Goal: Information Seeking & Learning: Compare options

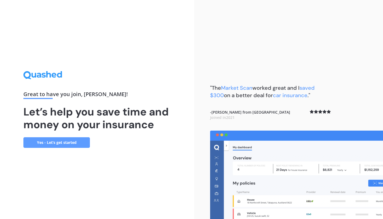
click at [53, 142] on link "Yes - Let’s get started" at bounding box center [56, 142] width 66 height 11
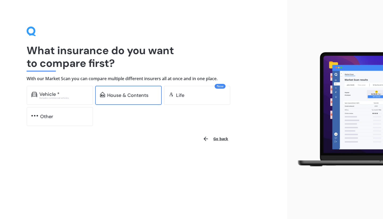
click at [121, 94] on div "House & Contents" at bounding box center [127, 95] width 41 height 5
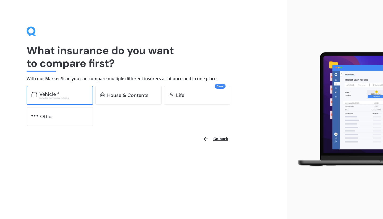
click at [65, 97] on div "Excludes commercial vehicles" at bounding box center [63, 98] width 49 height 2
click at [61, 95] on div "Vehicle *" at bounding box center [63, 94] width 49 height 5
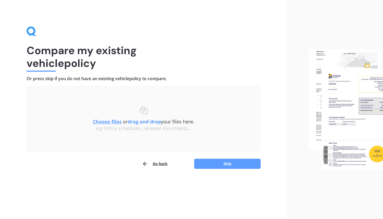
click at [105, 121] on u "Choose files" at bounding box center [107, 121] width 29 height 6
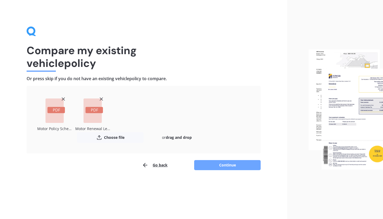
click at [226, 165] on button "Continue" at bounding box center [227, 165] width 66 height 10
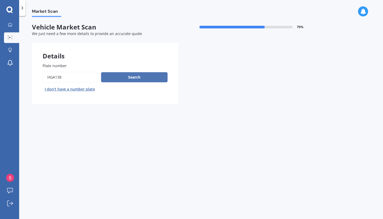
click at [138, 79] on button "Search" at bounding box center [134, 77] width 66 height 10
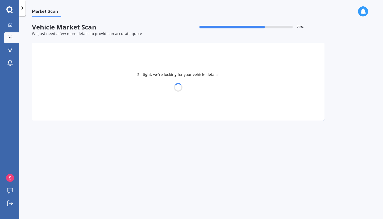
select select "MITSUBISHI"
select select "OUTLANDER"
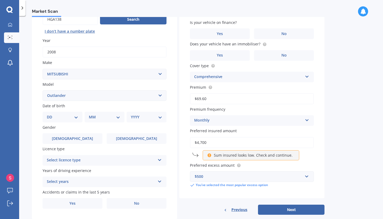
scroll to position [58, 0]
click at [75, 120] on select "DD 01 02 03 04 05 06 07 08 09 10 11 12 13 14 15 16 17 18 19 20 21 22 23 24 25 2…" at bounding box center [62, 117] width 31 height 6
select select "11"
click at [51, 115] on select "DD 01 02 03 04 05 06 07 08 09 10 11 12 13 14 15 16 17 18 19 20 21 22 23 24 25 2…" at bounding box center [62, 117] width 31 height 6
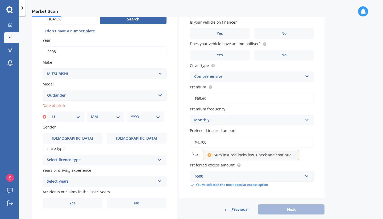
click at [118, 117] on select "MM 01 02 03 04 05 06 07 08 09 10 11 12" at bounding box center [105, 117] width 29 height 6
select select "04"
click at [91, 115] on select "MM 01 02 03 04 05 06 07 08 09 10 11 12" at bounding box center [105, 117] width 29 height 6
click at [162, 117] on div "YYYY 2025 2024 2023 2022 2021 2020 2019 2018 2017 2016 2015 2014 2013 2012 2011…" at bounding box center [145, 117] width 38 height 11
click at [159, 117] on select "YYYY 2025 2024 2023 2022 2021 2020 2019 2018 2017 2016 2015 2014 2013 2012 2011…" at bounding box center [145, 117] width 29 height 6
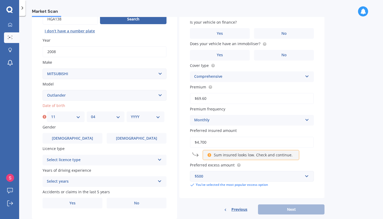
select select "1987"
click at [131, 115] on select "YYYY 2025 2024 2023 2022 2021 2020 2019 2018 2017 2016 2015 2014 2013 2012 2011…" at bounding box center [145, 117] width 29 height 6
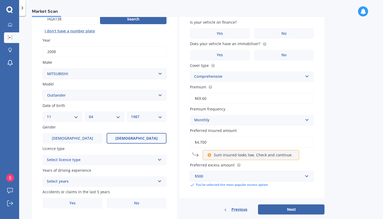
click at [129, 137] on label "[DEMOGRAPHIC_DATA]" at bounding box center [137, 138] width 60 height 11
click at [0, 0] on input "[DEMOGRAPHIC_DATA]" at bounding box center [0, 0] width 0 height 0
click at [159, 158] on icon at bounding box center [159, 159] width 5 height 4
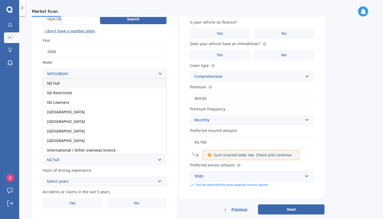
click at [66, 84] on div "NZ Full" at bounding box center [104, 84] width 123 height 10
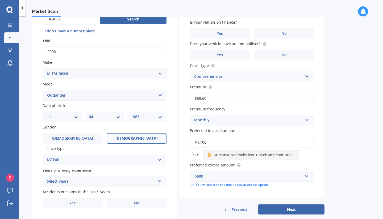
click at [157, 179] on icon at bounding box center [159, 181] width 5 height 4
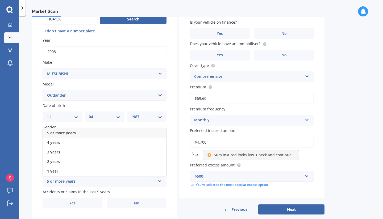
click at [88, 135] on div "5 or more years" at bounding box center [104, 133] width 123 height 10
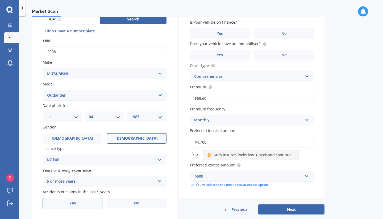
click at [84, 202] on label "Yes" at bounding box center [73, 203] width 60 height 11
click at [0, 0] on input "Yes" at bounding box center [0, 0] width 0 height 0
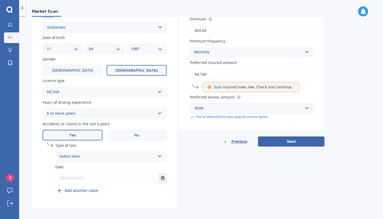
scroll to position [131, 0]
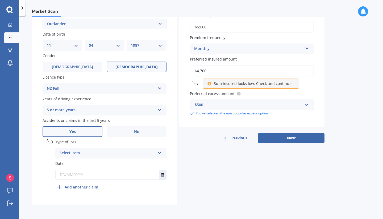
click at [158, 154] on icon at bounding box center [159, 152] width 5 height 4
click at [70, 164] on span "At fault accident" at bounding box center [75, 163] width 30 height 5
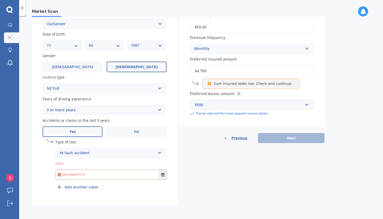
click at [106, 174] on input "text" at bounding box center [107, 175] width 103 height 10
type input "[DATE]"
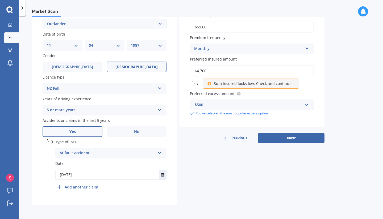
click at [199, 198] on div "Details Plate number Search I don’t have a number plate Year [DATE] Make Select…" at bounding box center [178, 59] width 292 height 292
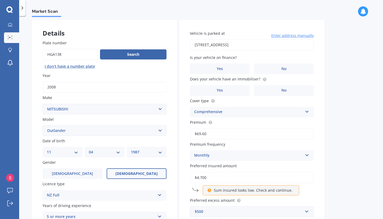
scroll to position [13, 0]
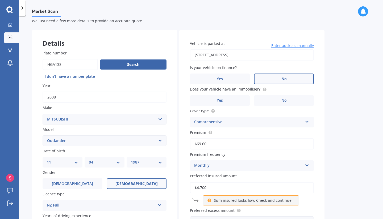
click at [289, 77] on label "No" at bounding box center [284, 79] width 60 height 11
click at [0, 0] on input "No" at bounding box center [0, 0] width 0 height 0
click at [287, 103] on label "No" at bounding box center [284, 100] width 60 height 11
click at [0, 0] on input "No" at bounding box center [0, 0] width 0 height 0
click at [305, 125] on div "Comprehensive Comprehensive Third Party, Fire & Theft Third Party" at bounding box center [252, 122] width 124 height 11
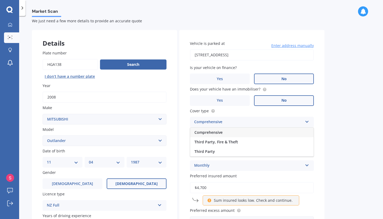
click at [305, 125] on div "Comprehensive Comprehensive Third Party, Fire & Theft Third Party" at bounding box center [252, 122] width 124 height 11
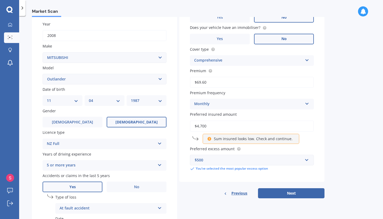
scroll to position [95, 0]
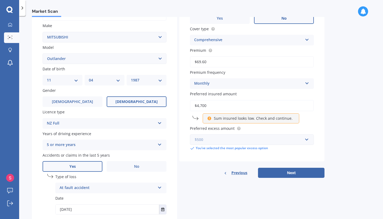
click at [307, 143] on input "text" at bounding box center [249, 140] width 119 height 10
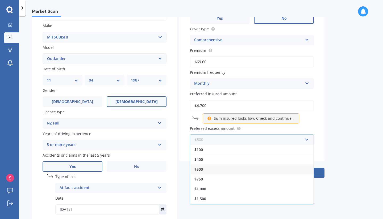
click at [307, 143] on input "text" at bounding box center [249, 140] width 119 height 10
click at [342, 133] on div "Market Scan Vehicle Market Scan 70 % We just need a few more details to provide…" at bounding box center [200, 118] width 363 height 203
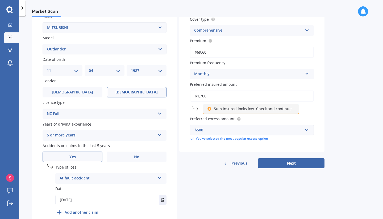
scroll to position [131, 0]
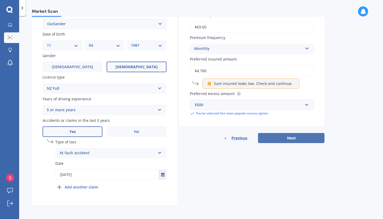
click at [300, 139] on button "Next" at bounding box center [291, 138] width 66 height 10
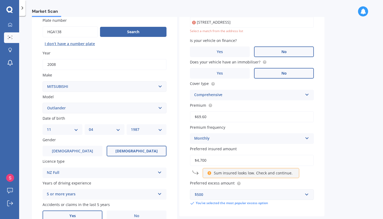
scroll to position [36, 0]
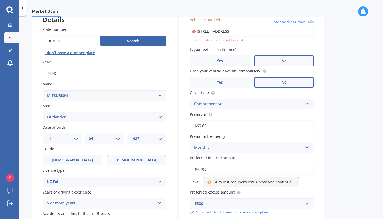
type input "[STREET_ADDRESS]"
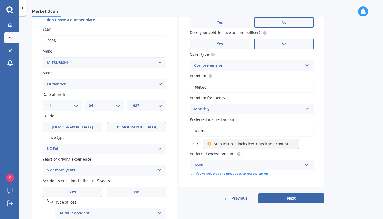
scroll to position [53, 0]
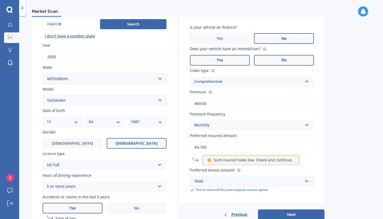
click at [234, 62] on label "Yes" at bounding box center [220, 60] width 60 height 11
click at [0, 0] on input "Yes" at bounding box center [0, 0] width 0 height 0
click at [287, 213] on button "Next" at bounding box center [291, 215] width 66 height 10
select select "11"
select select "04"
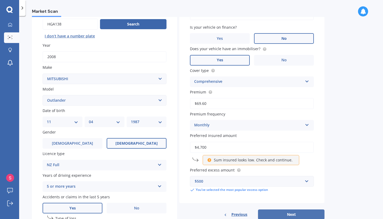
select select "1987"
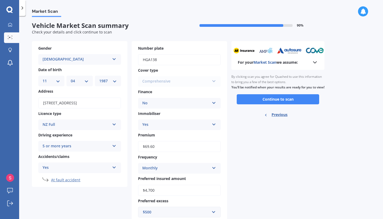
scroll to position [0, 0]
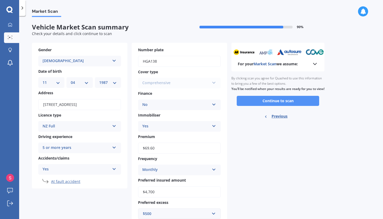
click at [276, 103] on button "Continue to scan" at bounding box center [277, 101] width 82 height 10
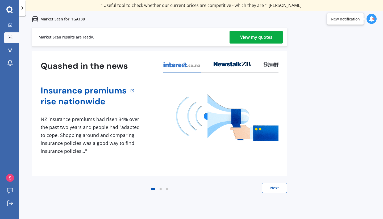
click at [253, 39] on div "View my quotes" at bounding box center [256, 37] width 32 height 13
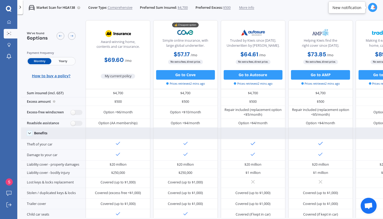
click at [253, 136] on div at bounding box center [253, 133] width 65 height 11
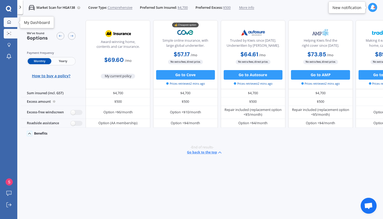
click at [10, 22] on icon at bounding box center [9, 22] width 4 height 4
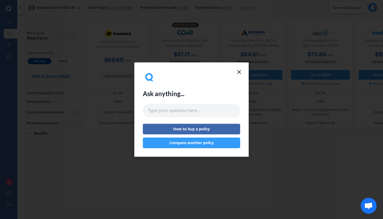
click at [238, 74] on icon at bounding box center [239, 72] width 6 height 6
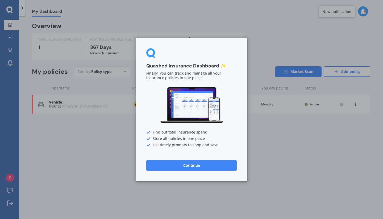
click at [10, 64] on div "Quashed Insurance Dashboard ✨ Finally, you can track and manage all your insura…" at bounding box center [191, 109] width 383 height 219
click at [199, 162] on button "Continue" at bounding box center [191, 165] width 90 height 11
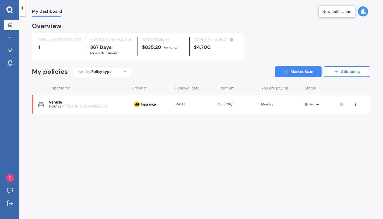
click at [12, 7] on icon at bounding box center [9, 9] width 6 height 7
click at [11, 54] on link "Explore insurance" at bounding box center [11, 50] width 15 height 11
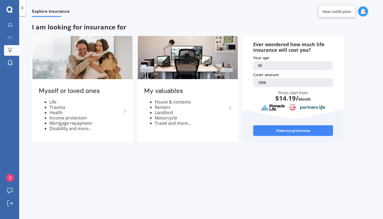
click at [21, 9] on icon at bounding box center [22, 7] width 5 height 5
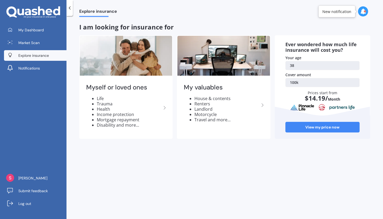
click at [108, 185] on div "Explore insurance I am looking for insurance for Myself or loved ones Life Trau…" at bounding box center [224, 118] width 316 height 203
click at [68, 8] on icon at bounding box center [69, 7] width 5 height 5
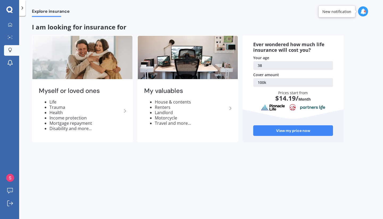
click at [10, 8] on icon at bounding box center [9, 9] width 6 height 7
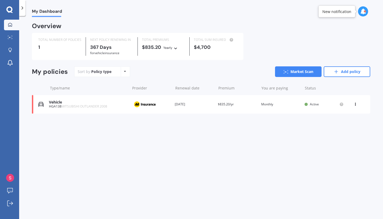
click at [25, 11] on div at bounding box center [22, 8] width 6 height 16
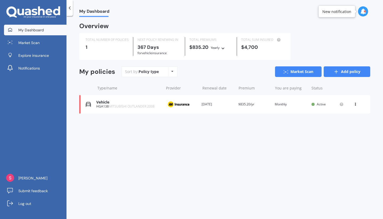
click at [347, 73] on link "Add policy" at bounding box center [346, 71] width 46 height 11
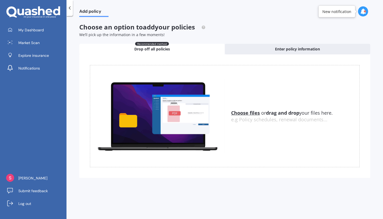
click at [168, 51] on span "Drop off all policies" at bounding box center [152, 48] width 36 height 5
click at [242, 113] on u "Choose files" at bounding box center [245, 113] width 29 height 6
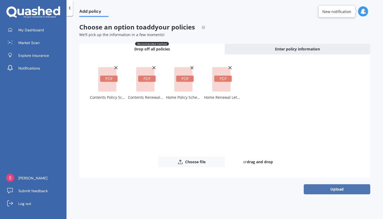
click at [341, 188] on button "Upload" at bounding box center [336, 189] width 66 height 10
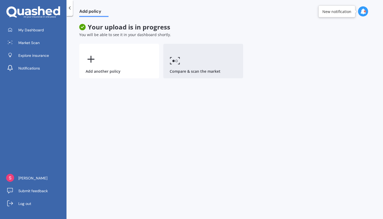
click at [210, 63] on link "Compare & scan the market" at bounding box center [203, 61] width 80 height 35
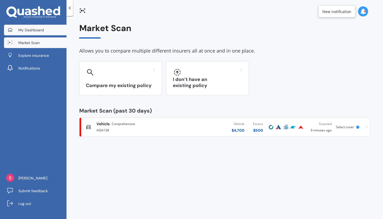
click at [37, 30] on span "My Dashboard" at bounding box center [31, 29] width 26 height 5
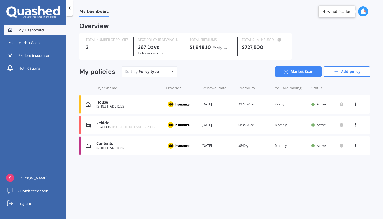
click at [133, 103] on div "House" at bounding box center [128, 102] width 65 height 5
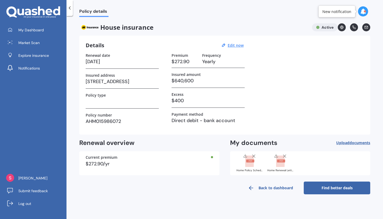
click at [212, 158] on div at bounding box center [212, 157] width 2 height 2
click at [203, 164] on div "$272.90/yr" at bounding box center [149, 164] width 127 height 5
click at [114, 167] on div "Current premium $272.90/yr" at bounding box center [149, 163] width 140 height 24
click at [238, 43] on u "Edit now" at bounding box center [235, 45] width 16 height 5
select select "15"
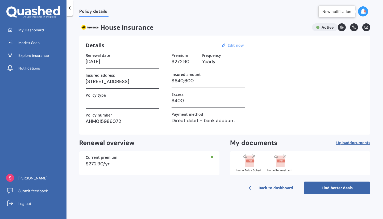
select select "10"
select select "2026"
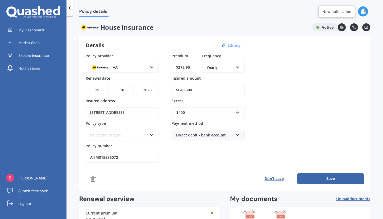
click at [238, 68] on icon at bounding box center [237, 67] width 5 height 4
click at [214, 103] on div "Monthly" at bounding box center [222, 106] width 41 height 10
click at [320, 181] on button "Save" at bounding box center [330, 178] width 66 height 11
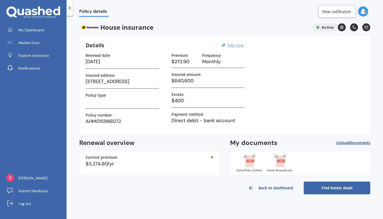
click at [331, 188] on link "Find better deals" at bounding box center [336, 188] width 66 height 13
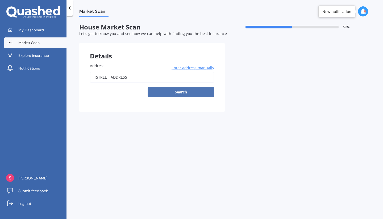
click at [182, 92] on button "Search" at bounding box center [180, 92] width 66 height 10
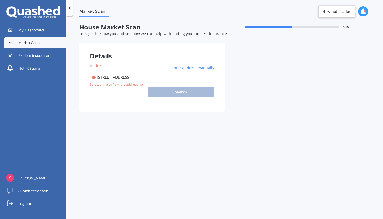
type input "[STREET_ADDRESS]"
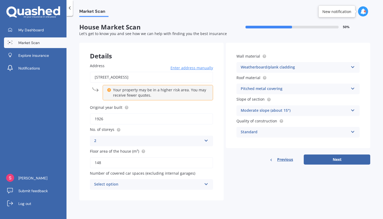
click at [210, 185] on div "Select option 0 1 2 3 4 5+" at bounding box center [151, 184] width 123 height 11
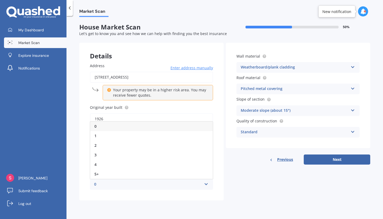
click at [138, 128] on div "0" at bounding box center [151, 127] width 122 height 10
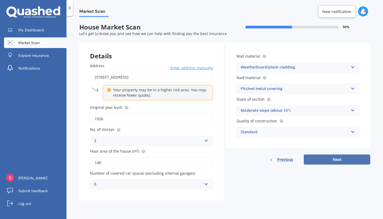
click at [342, 158] on button "Next" at bounding box center [336, 160] width 66 height 10
select select "11"
select select "04"
select select "1987"
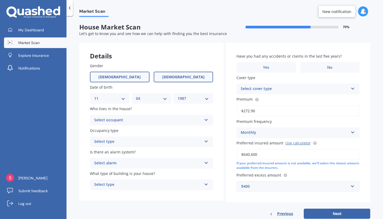
click at [128, 74] on label "[DEMOGRAPHIC_DATA]" at bounding box center [120, 77] width 60 height 11
click at [0, 0] on input "[DEMOGRAPHIC_DATA]" at bounding box center [0, 0] width 0 height 0
click at [121, 101] on select "DD 01 02 03 04 05 06 07 08 09 10 11 12 13 14 15 16 17 18 19 20 21 22 23 24 25 2…" at bounding box center [109, 99] width 31 height 6
select select "18"
click at [94, 96] on select "DD 01 02 03 04 05 06 07 08 09 10 11 12 13 14 15 16 17 18 19 20 21 22 23 24 25 2…" at bounding box center [109, 99] width 31 height 6
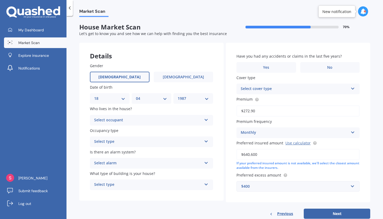
click at [155, 101] on select "MM 01 02 03 04 05 06 07 08 09 10 11 12" at bounding box center [151, 99] width 31 height 6
select select "06"
click at [136, 96] on select "MM 01 02 03 04 05 06 07 08 09 10 11 12" at bounding box center [151, 99] width 31 height 6
click at [192, 99] on select "YYYY 2009 2008 2007 2006 2005 2004 2003 2002 2001 2000 1999 1998 1997 1996 1995…" at bounding box center [192, 99] width 31 height 6
select select "1979"
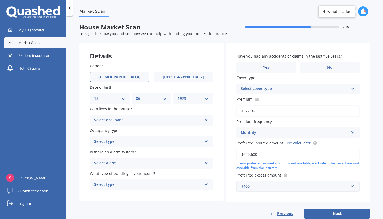
click at [177, 96] on select "YYYY 2009 2008 2007 2006 2005 2004 2003 2002 2001 2000 1999 1998 1997 1996 1995…" at bounding box center [192, 99] width 31 height 6
click at [205, 121] on icon at bounding box center [206, 119] width 5 height 4
click at [156, 131] on div "Owner" at bounding box center [151, 131] width 122 height 10
click at [205, 142] on icon at bounding box center [206, 141] width 5 height 4
click at [169, 154] on div "Permanent" at bounding box center [151, 152] width 122 height 10
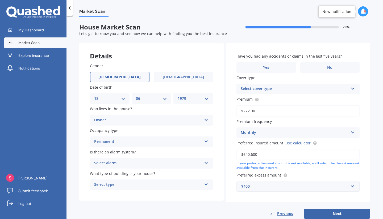
scroll to position [14, 0]
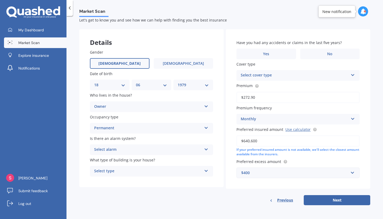
click at [205, 150] on icon at bounding box center [206, 149] width 5 height 4
click at [172, 161] on div "Yes, monitored" at bounding box center [151, 160] width 122 height 10
click at [205, 150] on icon at bounding box center [206, 149] width 5 height 4
click at [198, 163] on div "Yes, monitored" at bounding box center [151, 160] width 122 height 10
click at [205, 171] on icon at bounding box center [206, 170] width 5 height 4
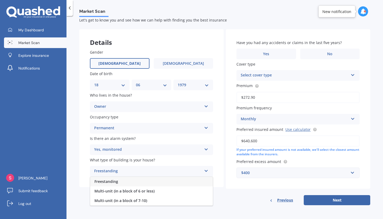
click at [192, 185] on div "Freestanding" at bounding box center [151, 182] width 122 height 10
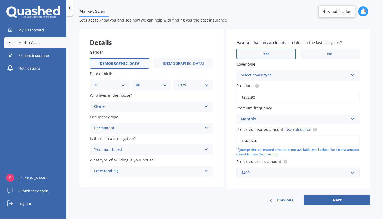
click at [269, 56] on label "Yes" at bounding box center [266, 54] width 60 height 11
click at [0, 0] on input "Yes" at bounding box center [0, 0] width 0 height 0
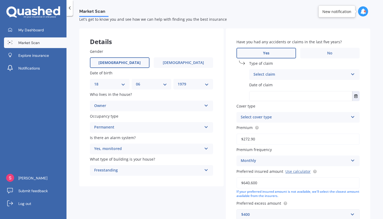
click at [351, 83] on label "Date of claim" at bounding box center [303, 85] width 108 height 6
click at [350, 75] on icon at bounding box center [352, 73] width 5 height 4
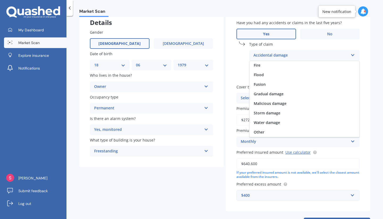
scroll to position [34, 0]
click at [284, 125] on div "Water damage" at bounding box center [304, 122] width 110 height 10
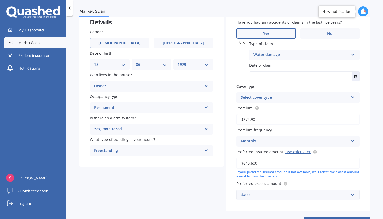
click at [333, 78] on input "text" at bounding box center [300, 77] width 103 height 10
type input "01/06/2021"
click at [183, 7] on div "Market Scan" at bounding box center [224, 8] width 316 height 17
click at [350, 97] on icon at bounding box center [352, 97] width 5 height 4
click at [317, 108] on div "Home Insurance Policy" at bounding box center [297, 108] width 122 height 10
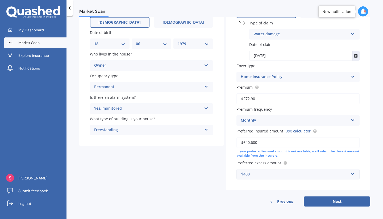
scroll to position [57, 0]
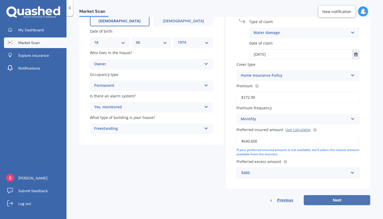
click at [334, 200] on button "Next" at bounding box center [336, 200] width 66 height 10
select select "18"
select select "06"
select select "1979"
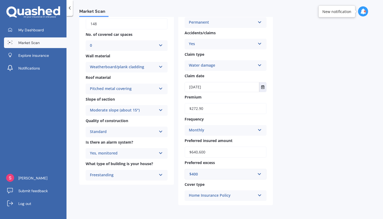
scroll to position [0, 0]
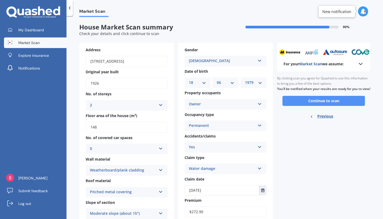
click at [303, 106] on button "Continue to scan" at bounding box center [323, 101] width 82 height 10
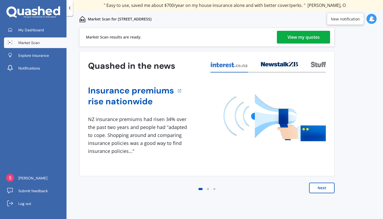
click at [303, 39] on div "View my quotes" at bounding box center [303, 37] width 32 height 13
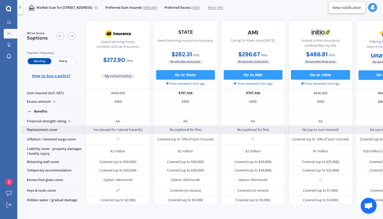
click at [54, 129] on div "Replacement cover" at bounding box center [53, 130] width 65 height 9
